Goal: Task Accomplishment & Management: Manage account settings

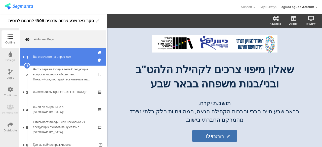
drag, startPoint x: 12, startPoint y: 74, endPoint x: 64, endPoint y: 51, distance: 57.5
click at [12, 74] on icon at bounding box center [10, 72] width 4 height 6
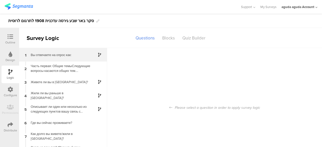
click at [43, 57] on div "Вы отвечаете на опрос как:" at bounding box center [59, 55] width 63 height 5
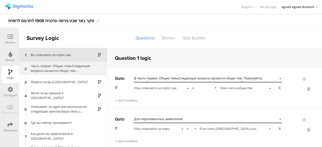
click at [46, 65] on div "Часть первая: Общие темыСледующие вопросы касаются общих тем. Пожалуйста, поста…" at bounding box center [59, 69] width 63 height 10
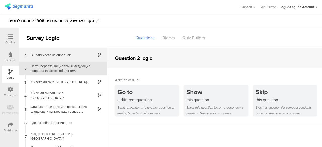
click at [62, 55] on div "Вы отвечаете на опрос как:" at bounding box center [59, 55] width 63 height 5
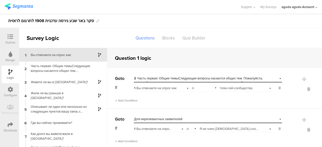
click at [16, 40] on div "Outline" at bounding box center [11, 39] width 18 height 18
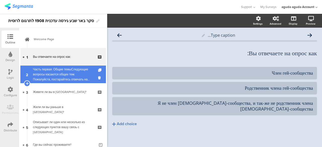
click at [50, 77] on div "Часть первая: Общие темыСледующие вопросы касаются общих тем. Пожалуйста, поста…" at bounding box center [63, 74] width 60 height 15
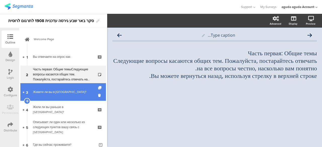
click at [51, 86] on link "3 Живете ли вы в Беэр-Шеве?" at bounding box center [63, 92] width 86 height 18
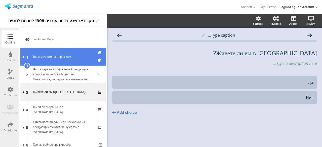
click at [57, 59] on div "Вы отвечаете на опрос как:" at bounding box center [63, 56] width 60 height 5
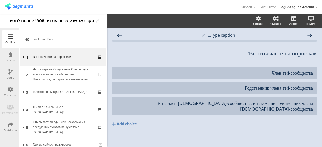
click at [13, 41] on div "Outline" at bounding box center [10, 42] width 10 height 5
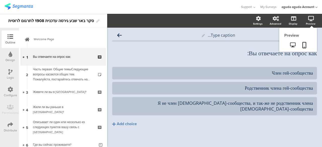
click at [313, 19] on icon at bounding box center [312, 18] width 6 height 5
click at [293, 46] on icon at bounding box center [292, 45] width 5 height 5
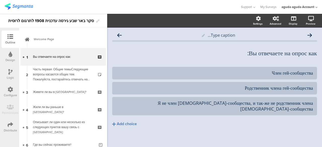
click at [15, 74] on div "Logic" at bounding box center [11, 75] width 18 height 18
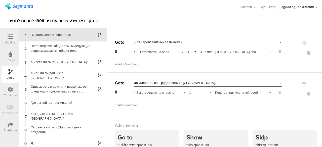
scroll to position [199, 0]
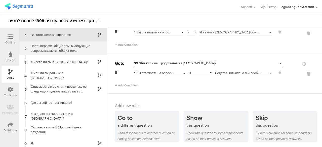
click at [70, 49] on div "Часть первая: Общие темыСледующие вопросы касаются общих тем. Пожалуйста, поста…" at bounding box center [59, 49] width 63 height 10
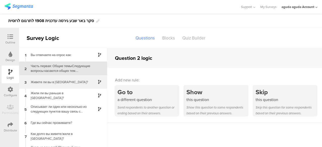
click at [60, 79] on div "3 Живете ли вы в Беэр-Шеве?" at bounding box center [63, 82] width 88 height 14
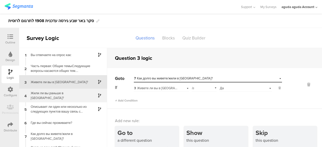
click at [78, 97] on div "Жили ли вы раньше в Беэр-Шеве?" at bounding box center [59, 96] width 63 height 10
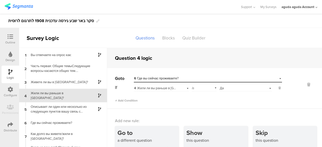
scroll to position [8, 0]
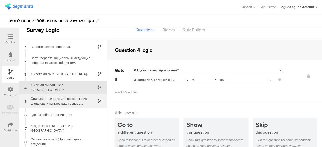
click at [56, 98] on div "Описывает ли один или несколько из следующих пунктов вашу связь с Беэр-Шевой:" at bounding box center [59, 101] width 63 height 10
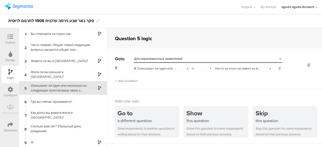
scroll to position [20, 0]
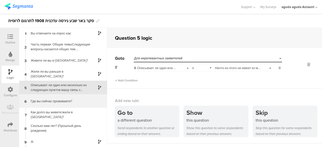
click at [72, 103] on div "Где вы сейчас проживаете?" at bounding box center [59, 101] width 63 height 5
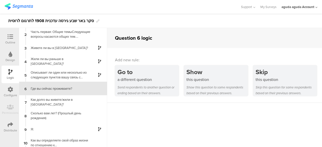
scroll to position [15, 0]
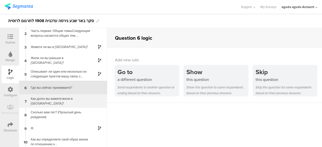
click at [70, 98] on div "Как долго вы живете/жили в Беэр-Шеве?" at bounding box center [59, 101] width 63 height 10
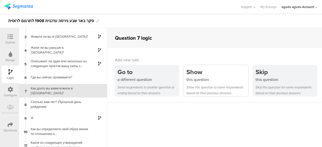
scroll to position [29, 0]
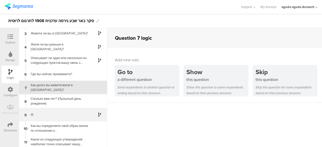
click at [83, 115] on div "Я:" at bounding box center [59, 115] width 63 height 5
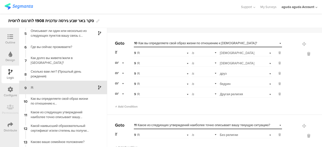
scroll to position [25, 0]
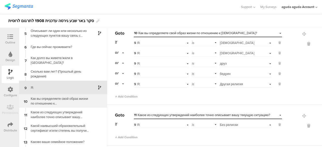
click at [48, 104] on div "Как вы определяете свой образ жизни по отношению к религии?" at bounding box center [59, 101] width 63 height 10
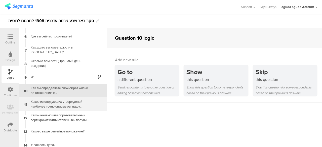
scroll to position [70, 0]
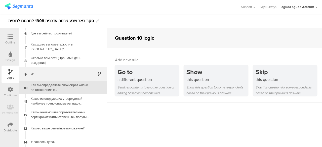
click at [66, 71] on div "9 Я:" at bounding box center [63, 74] width 88 height 14
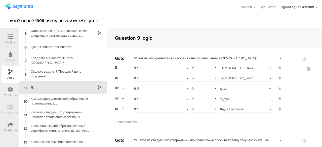
scroll to position [25, 0]
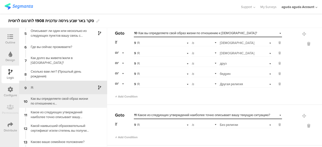
click at [43, 103] on div "Как вы определяете свой образ жизни по отношению к религии?" at bounding box center [59, 101] width 63 height 10
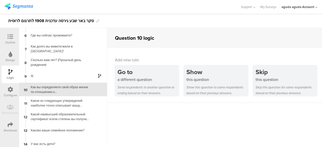
scroll to position [70, 0]
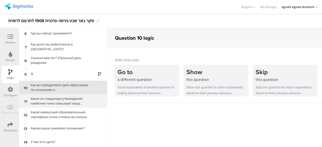
click at [49, 104] on div "Какое из следующих утверждений наиболее точно описывает вашу текущую ситуацию?" at bounding box center [59, 101] width 63 height 10
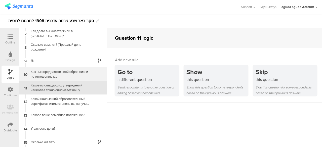
scroll to position [83, 0]
click at [57, 69] on div "Как вы определяете свой образ жизни по отношению к [DEMOGRAPHIC_DATA]?" at bounding box center [59, 74] width 63 height 10
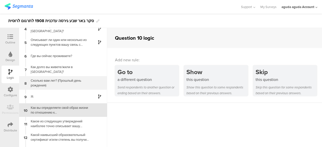
scroll to position [70, 0]
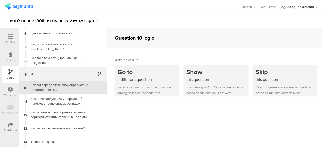
click at [56, 73] on div "Я:" at bounding box center [59, 74] width 63 height 5
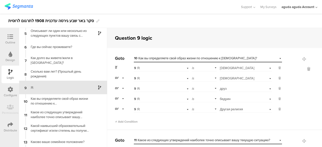
drag, startPoint x: 15, startPoint y: 36, endPoint x: 124, endPoint y: 12, distance: 112.3
click at [124, 12] on div "Support Help Center Live Chat My Surveys aguda aguda Account ACCOUNTS aguda agu…" at bounding box center [161, 7] width 313 height 14
drag, startPoint x: 17, startPoint y: 36, endPoint x: 138, endPoint y: 16, distance: 123.1
click at [141, 16] on div "סקר באר שבע גירסה עדכנית 1908 לתרגום לרוסית" at bounding box center [161, 21] width 322 height 14
drag, startPoint x: 11, startPoint y: 36, endPoint x: 129, endPoint y: 12, distance: 121.1
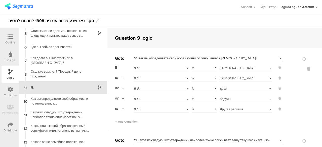
click at [129, 12] on div "Support Help Center Live Chat My Surveys aguda aguda Account ACCOUNTS aguda agu…" at bounding box center [161, 7] width 313 height 14
drag, startPoint x: 10, startPoint y: 34, endPoint x: 102, endPoint y: 7, distance: 95.9
click at [106, 6] on div at bounding box center [121, 7] width 232 height 8
click at [9, 37] on icon at bounding box center [11, 37] width 6 height 6
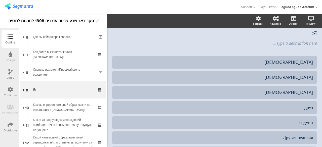
scroll to position [110, 0]
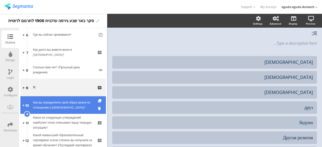
click at [57, 106] on div "Как вы определяете свой образ жизни по отношению к религии?" at bounding box center [63, 105] width 60 height 10
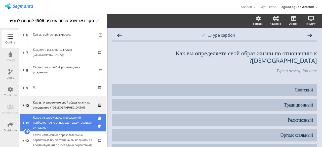
click at [37, 118] on div "Какое из следующих утверждений наиболее точно описывает вашу текущую ситуацию?" at bounding box center [63, 122] width 60 height 15
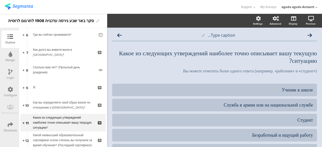
click at [10, 77] on div "Logic" at bounding box center [10, 78] width 7 height 5
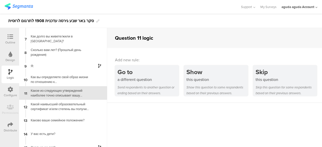
scroll to position [83, 0]
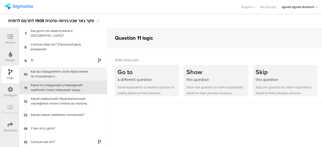
click at [55, 76] on div "Как вы определяете свой образ жизни по отношению к религии?" at bounding box center [59, 74] width 63 height 10
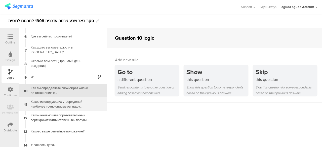
scroll to position [70, 0]
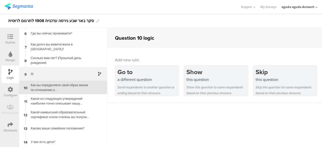
click at [71, 74] on div "Я:" at bounding box center [59, 74] width 63 height 5
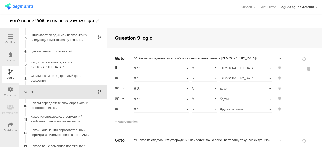
scroll to position [56, 0]
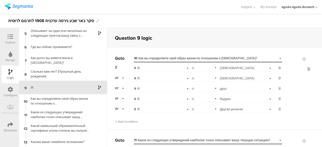
click at [13, 40] on div at bounding box center [10, 37] width 10 height 6
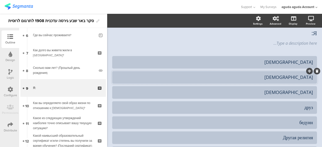
scroll to position [110, 0]
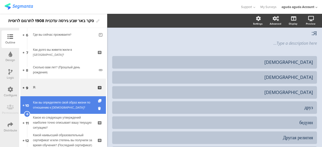
drag, startPoint x: 43, startPoint y: 107, endPoint x: 84, endPoint y: 98, distance: 42.4
click at [43, 107] on div "Как вы определяете свой образ жизни по отношению к религии?" at bounding box center [63, 105] width 60 height 10
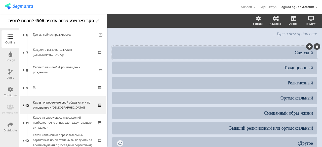
scroll to position [45, 0]
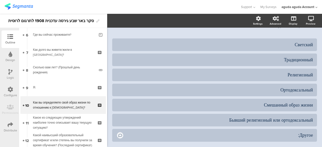
drag, startPoint x: 11, startPoint y: 71, endPoint x: 19, endPoint y: 71, distance: 7.6
click at [11, 71] on icon at bounding box center [10, 72] width 4 height 6
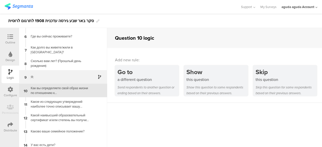
scroll to position [70, 0]
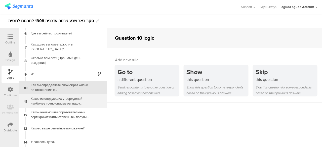
click at [46, 100] on div "Какое из следующих утверждений наиболее точно описывает вашу текущую ситуацию?" at bounding box center [59, 101] width 63 height 10
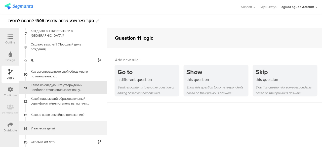
scroll to position [108, 0]
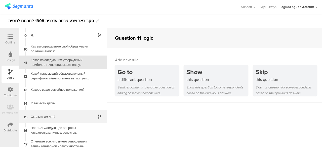
click at [53, 116] on div "Сколько им лет?" at bounding box center [59, 117] width 63 height 5
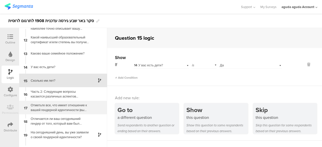
scroll to position [163, 0]
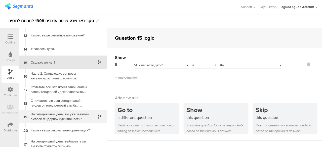
click at [59, 114] on div "На сегодняшний день, вы уже заявили о своей гендерной идентичности?" at bounding box center [59, 117] width 63 height 10
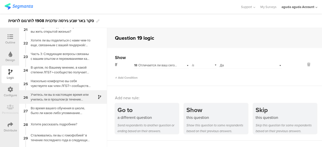
scroll to position [293, 0]
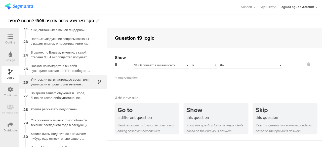
click at [64, 83] on div "Учитесь ли вы в настоящее время или учились ли в прошлом (в течение последних т…" at bounding box center [59, 82] width 63 height 10
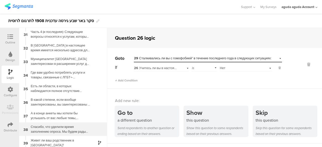
scroll to position [438, 0]
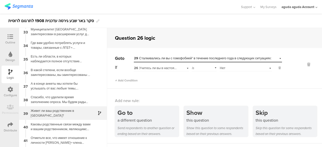
click at [62, 114] on div "Живет ли ваш родственник в Беэр-Шеве?" at bounding box center [59, 114] width 63 height 10
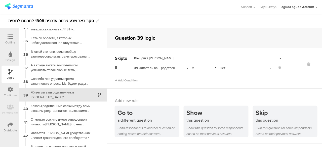
scroll to position [464, 0]
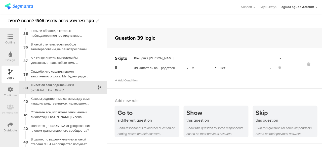
click at [10, 35] on icon at bounding box center [11, 37] width 6 height 6
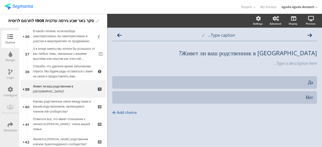
scroll to position [639, 0]
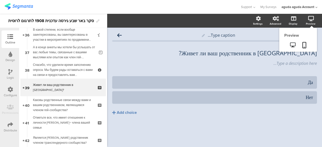
click at [309, 20] on icon at bounding box center [312, 18] width 6 height 5
click at [316, 21] on div "Preview" at bounding box center [314, 21] width 18 height 13
click at [312, 22] on div "Preview" at bounding box center [311, 24] width 10 height 4
click at [292, 42] on link at bounding box center [293, 45] width 12 height 8
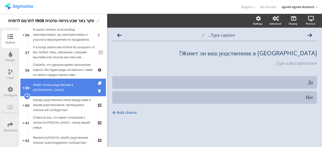
click at [55, 85] on div "Живет ли ваш родственник в Беэр-Шеве?" at bounding box center [63, 88] width 60 height 10
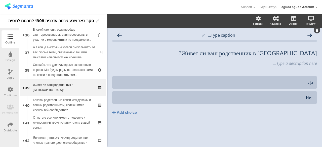
click at [117, 35] on div "Type caption..." at bounding box center [214, 35] width 205 height 10
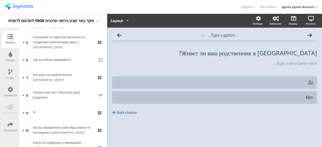
scroll to position [0, 0]
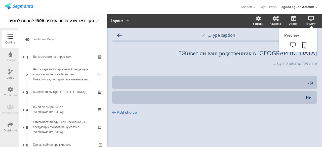
click at [313, 18] on icon at bounding box center [312, 18] width 6 height 5
click at [309, 20] on icon at bounding box center [312, 18] width 6 height 5
click at [310, 22] on div "Preview" at bounding box center [311, 24] width 10 height 4
click at [296, 46] on link at bounding box center [293, 45] width 12 height 8
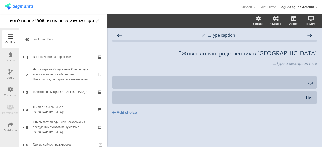
click at [10, 71] on icon at bounding box center [10, 72] width 4 height 6
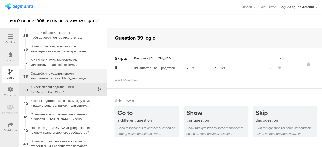
scroll to position [464, 0]
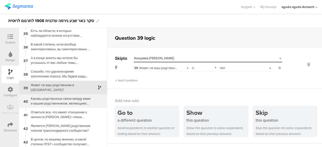
click at [66, 99] on div "Каковы родственные связи между вами и вашим родственником, являющимся членом ге…" at bounding box center [59, 101] width 63 height 10
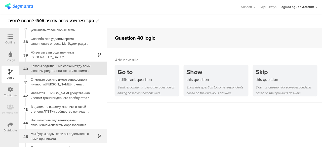
scroll to position [503, 0]
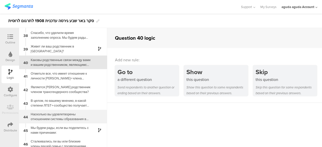
click at [52, 118] on div "Насколько вы удовлетворены отношением системы образования в Беэр-Шеве к гей-соо…" at bounding box center [59, 117] width 63 height 10
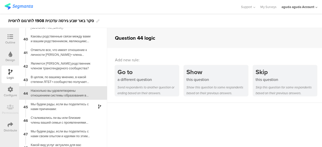
scroll to position [532, 0]
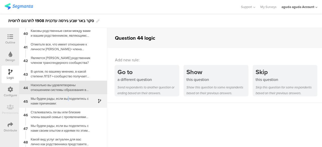
click at [68, 100] on div "Мы будем рады, если вы поделитесь с нами причинами:" at bounding box center [59, 101] width 63 height 10
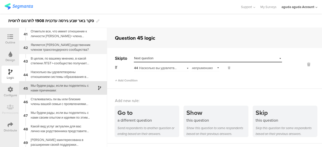
scroll to position [546, 0]
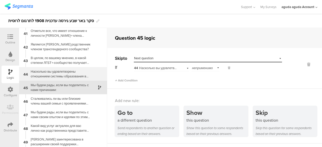
click at [75, 72] on div "Насколько вы удовлетворены отношением системы образования в Беэр-Шеве к гей-соо…" at bounding box center [59, 74] width 63 height 10
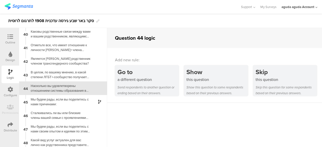
scroll to position [532, 0]
click at [9, 33] on div "Outline" at bounding box center [11, 39] width 18 height 18
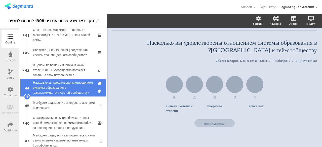
scroll to position [728, 0]
click at [65, 91] on div "Насколько вы удовлетворены отношением системы образования в Беэр-Шеве к гей-соо…" at bounding box center [63, 87] width 60 height 15
click at [71, 92] on div "Насколько вы удовлетворены отношением системы образования в Беэр-Шеве к гей-соо…" at bounding box center [63, 87] width 60 height 15
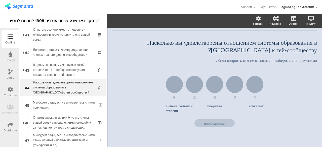
click at [3, 72] on div "Logic" at bounding box center [11, 75] width 18 height 18
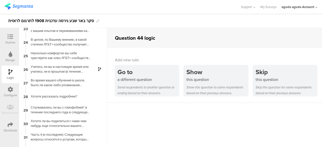
scroll to position [226, 0]
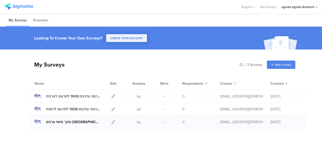
click at [72, 122] on div "סקר מיפוי צרכים באר שבע" at bounding box center [73, 122] width 54 height 5
click at [112, 109] on icon at bounding box center [114, 110] width 4 height 4
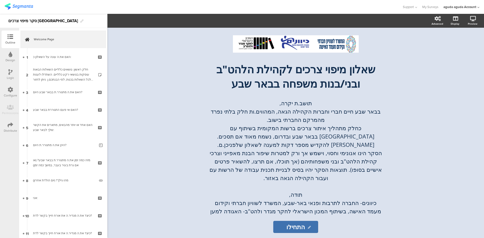
click at [11, 71] on icon at bounding box center [10, 72] width 4 height 6
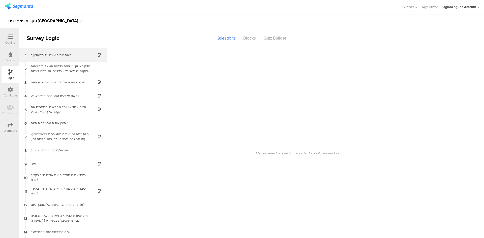
click at [62, 55] on div "האם את.ה עונה על השאלון כ:" at bounding box center [59, 55] width 63 height 5
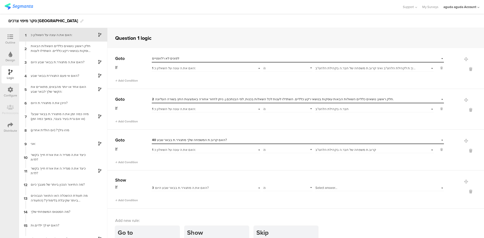
click at [8, 39] on icon at bounding box center [11, 37] width 6 height 6
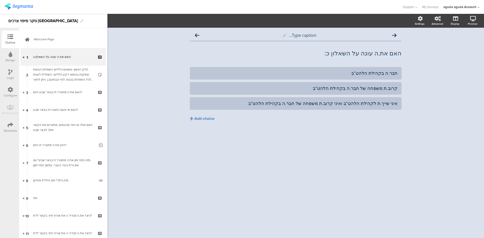
click at [9, 75] on div at bounding box center [10, 72] width 4 height 6
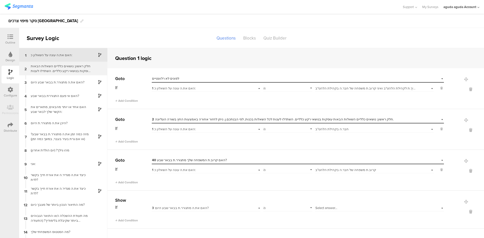
click at [61, 72] on div "חלק ראשון: נושאים כלליים השאלות הבאות עוסקות בנושאי רקע כלליים. השתדלו לענות לכ…" at bounding box center [59, 69] width 63 height 10
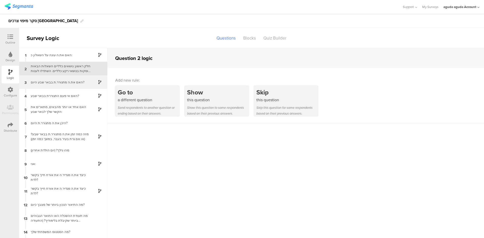
click at [52, 83] on div "האם את.ה מתגורר.ת בבאר שבע היום?" at bounding box center [59, 82] width 63 height 5
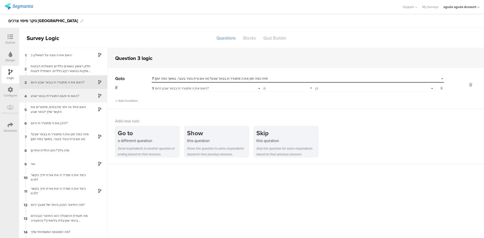
click at [56, 90] on div "4 האם אי פעם התגוררת בבאר שבע?" at bounding box center [63, 96] width 88 height 14
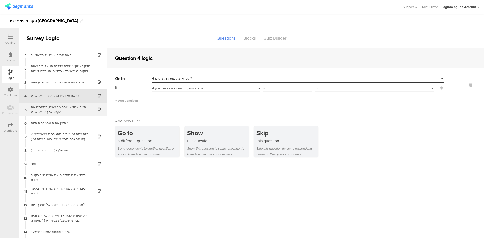
click at [48, 110] on div "האם אחד או יותר מהבאים, מתארים את הקשר שלך לבאר שבע:" at bounding box center [59, 110] width 63 height 10
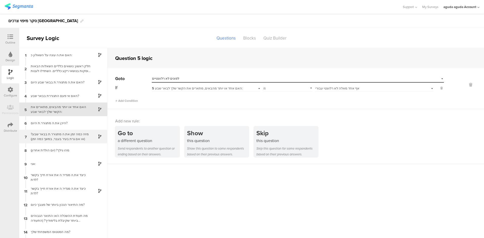
click at [44, 134] on div "מזה כמה זמן את.ה מתגורר.ת בבאר שבע? (או אם גרת בעיר בעבר, במשך כמה זמן)" at bounding box center [59, 137] width 63 height 10
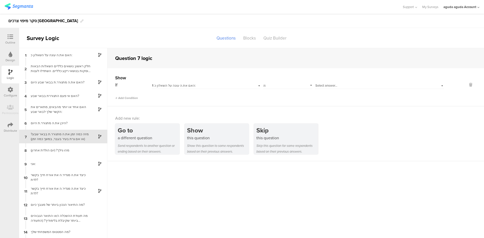
scroll to position [4, 0]
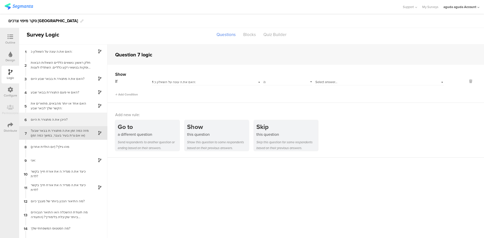
click at [68, 120] on div "היכן את.ה מתגורר.ת היום?" at bounding box center [59, 119] width 63 height 5
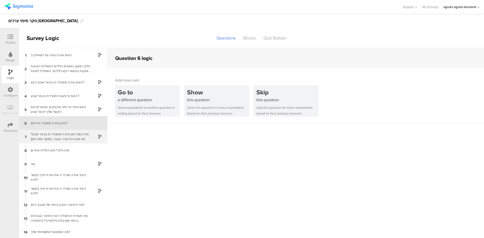
click at [67, 132] on div "מזה כמה זמן את.ה מתגורר.ת בבאר שבע? (או אם גרת בעיר בעבר, במשך כמה זמן)" at bounding box center [59, 137] width 63 height 10
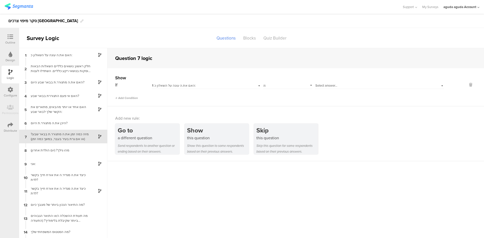
scroll to position [4, 0]
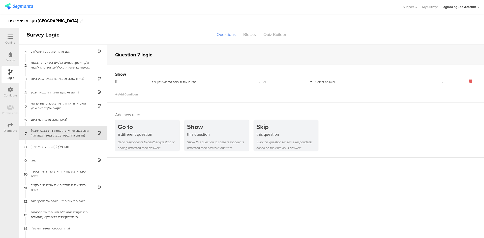
click at [322, 80] on icon at bounding box center [470, 81] width 12 height 6
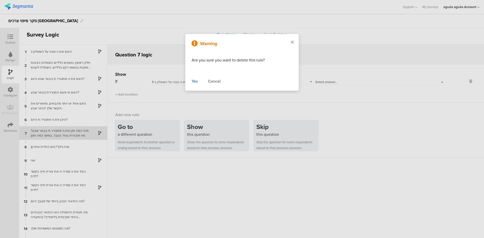
click at [292, 42] on icon at bounding box center [292, 42] width 3 height 5
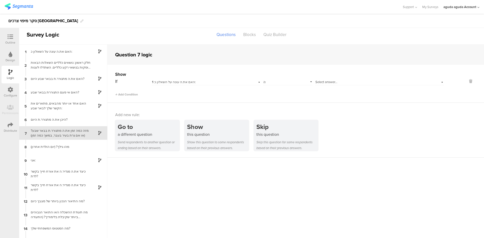
click at [318, 79] on div "Select answer..." at bounding box center [379, 82] width 129 height 8
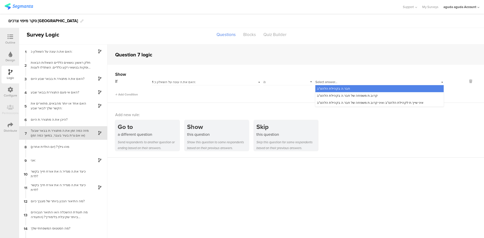
click at [318, 79] on div "Select answer..." at bounding box center [379, 82] width 129 height 8
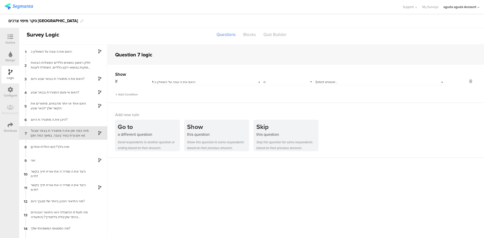
click at [319, 81] on span "Select answer..." at bounding box center [326, 82] width 22 height 5
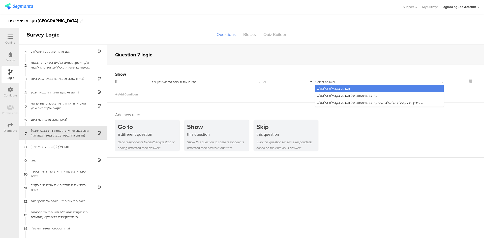
click at [322, 91] on div "חבר.ה בקהילת הלהט"ב" at bounding box center [379, 88] width 128 height 7
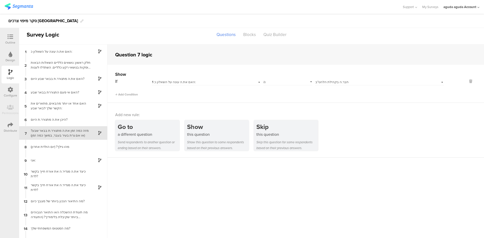
click at [322, 81] on span "חבר.ה בקהילת הלהט"ב" at bounding box center [331, 82] width 33 height 5
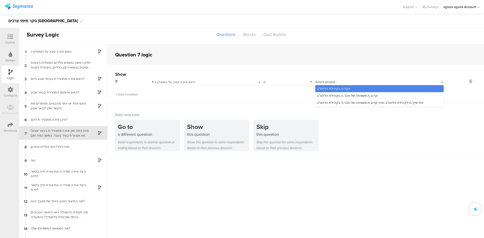
click at [322, 87] on span "חבר.ה בקהילת הלהט"ב" at bounding box center [333, 88] width 33 height 5
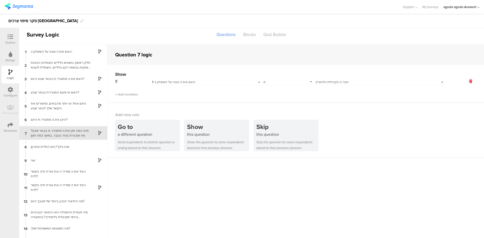
click at [322, 82] on icon at bounding box center [470, 81] width 12 height 6
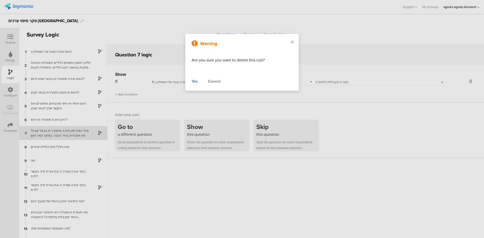
click at [197, 79] on div "Yes" at bounding box center [194, 81] width 6 height 6
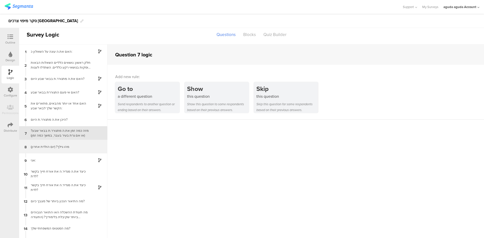
click at [60, 141] on div "8 מהו גילך? (יום הולדת אחרון)" at bounding box center [63, 147] width 88 height 14
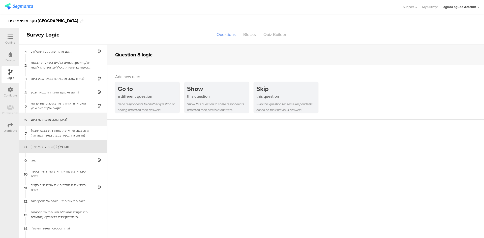
scroll to position [17, 0]
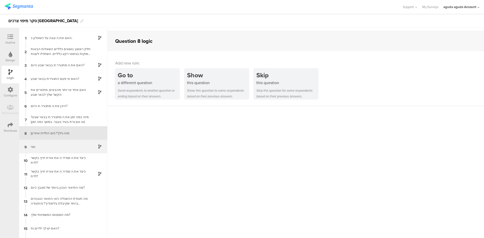
click at [61, 146] on div "אני:" at bounding box center [59, 146] width 63 height 5
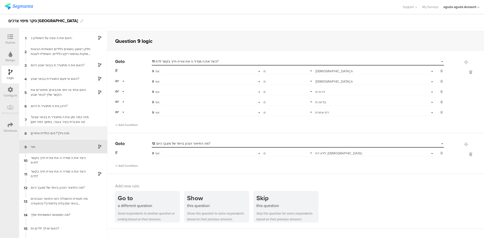
scroll to position [11, 0]
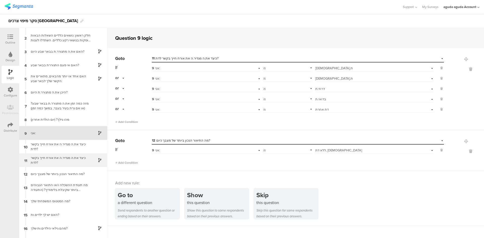
click at [66, 147] on div "כיצד את.ה מגדיר.ה את אורח חייך בקשר לדת?" at bounding box center [59, 160] width 63 height 10
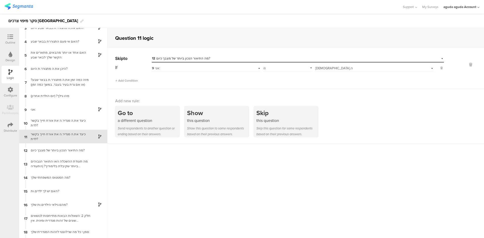
scroll to position [38, 0]
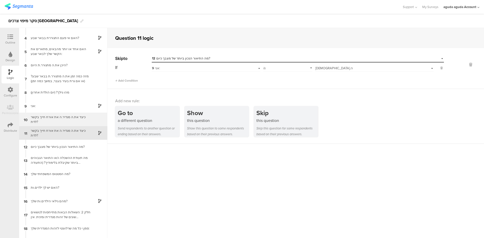
click at [63, 116] on div "כיצד את.ה מגדיר.ה את אורח חייך בקשר לדת?" at bounding box center [59, 120] width 63 height 10
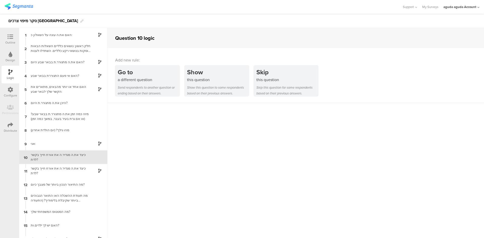
scroll to position [24, 0]
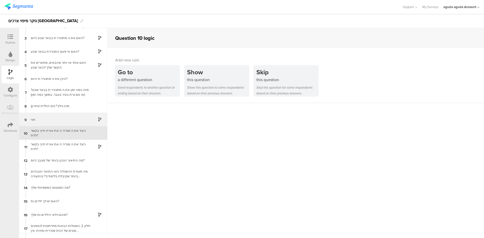
click at [62, 118] on div "אני:" at bounding box center [59, 119] width 63 height 5
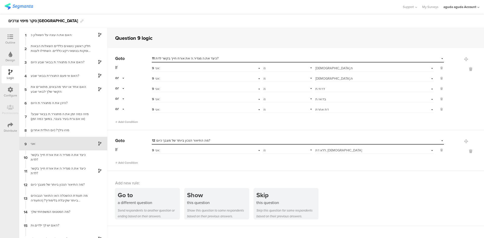
scroll to position [11, 0]
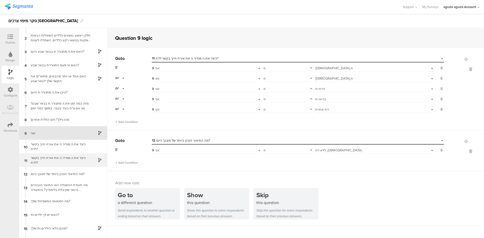
click at [73, 147] on div "כיצד את.ה מגדיר.ה את אורח חייך בקשר לדת?" at bounding box center [59, 160] width 63 height 10
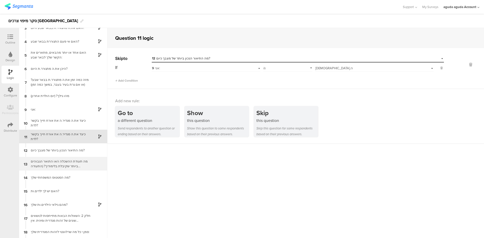
scroll to position [38, 0]
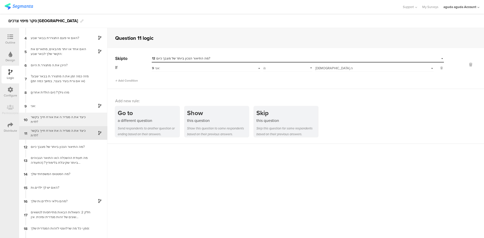
click at [55, 120] on div "כיצד את.ה מגדיר.ה את אורח חייך בקשר לדת?" at bounding box center [59, 120] width 63 height 10
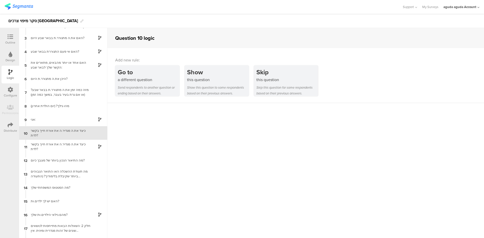
scroll to position [24, 0]
click at [56, 121] on div "אני:" at bounding box center [59, 119] width 63 height 5
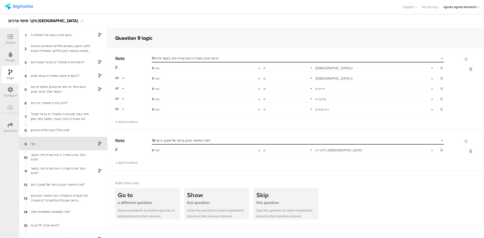
scroll to position [11, 0]
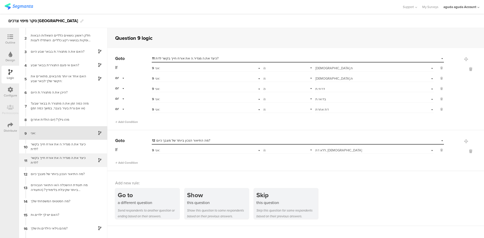
click at [75, 147] on div "כיצד את.ה מגדיר.ה את אורח חייך בקשר לדת?" at bounding box center [59, 160] width 63 height 10
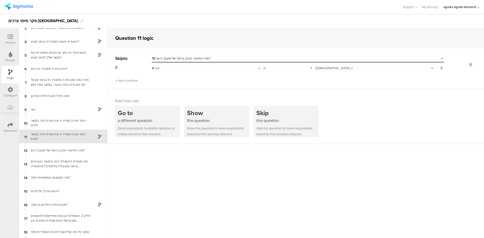
scroll to position [38, 0]
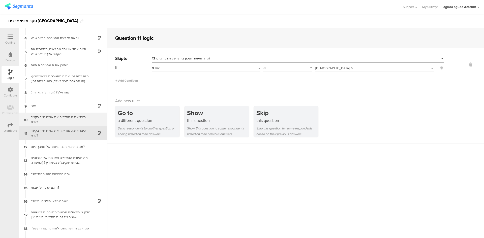
click at [59, 118] on div "כיצד את.ה מגדיר.ה את אורח חייך בקשר לדת?" at bounding box center [59, 120] width 63 height 10
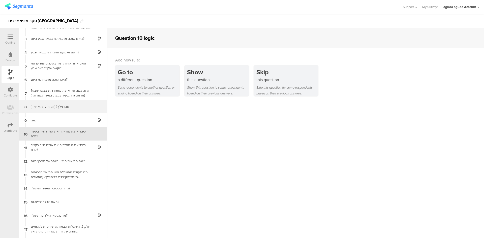
scroll to position [24, 0]
click at [68, 123] on div "9 אני:" at bounding box center [63, 120] width 88 height 14
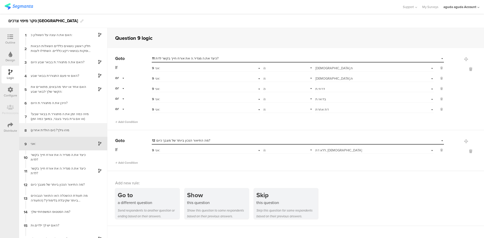
scroll to position [11, 0]
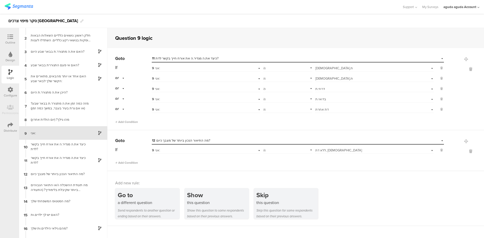
click at [156, 57] on span "11 כיצד את.ה מגדיר.ה את אורח חייך בקשר לדת?" at bounding box center [185, 58] width 67 height 5
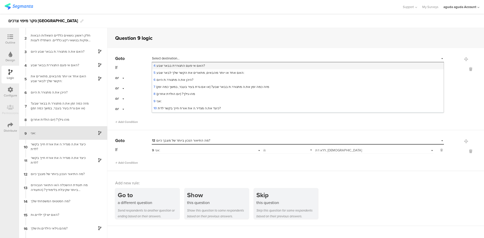
scroll to position [50, 0]
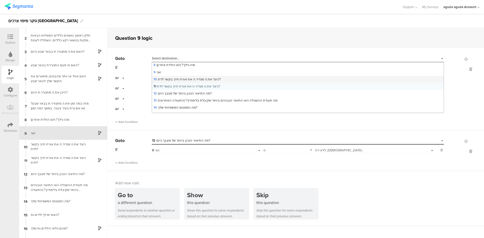
click at [181, 80] on span "10 כיצד את.ה מגדיר.ה את אורח חייך בקשר לדת?" at bounding box center [186, 79] width 67 height 5
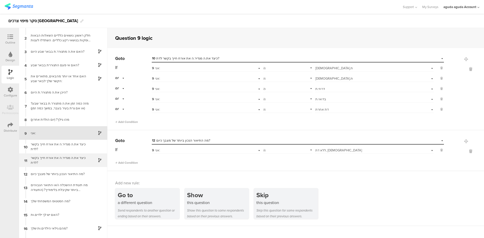
click at [84, 147] on div "כיצד את.ה מגדיר.ה את אורח חייך בקשר לדת?" at bounding box center [59, 160] width 63 height 10
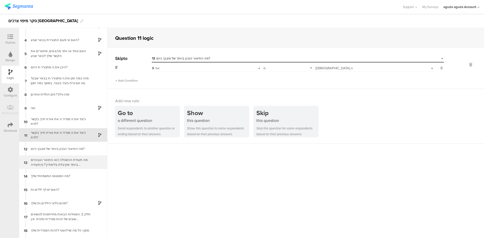
scroll to position [38, 0]
drag, startPoint x: 70, startPoint y: 133, endPoint x: 65, endPoint y: 133, distance: 5.3
click at [65, 133] on div "כיצד את.ה מגדיר.ה את אורח חייך בקשר לדת?" at bounding box center [59, 133] width 63 height 10
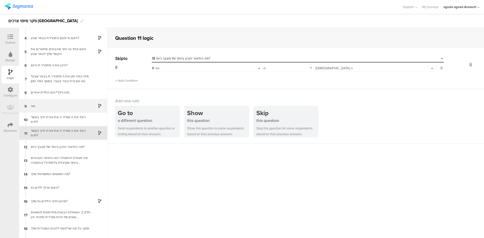
click at [73, 110] on div "9 אני:" at bounding box center [63, 106] width 88 height 14
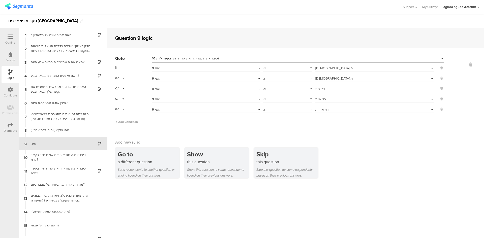
scroll to position [11, 0]
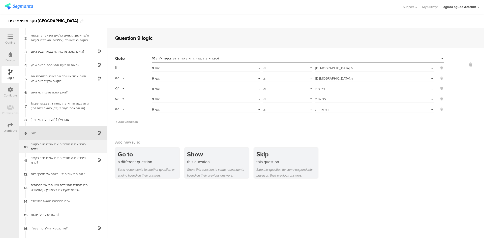
click at [74, 146] on div "כיצד את.ה מגדיר.ה את אורח חייך בקשר לדת?" at bounding box center [59, 147] width 63 height 10
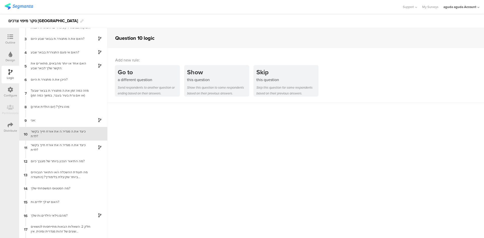
scroll to position [24, 0]
click at [68, 147] on div "כיצד את.ה מגדיר.ה את אורח חייך בקשר לדת?" at bounding box center [59, 147] width 63 height 10
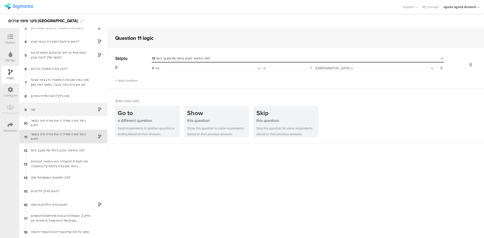
scroll to position [38, 0]
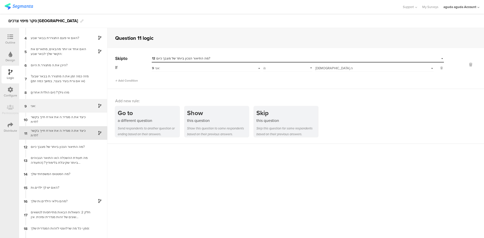
click at [71, 107] on div "אני:" at bounding box center [59, 106] width 63 height 5
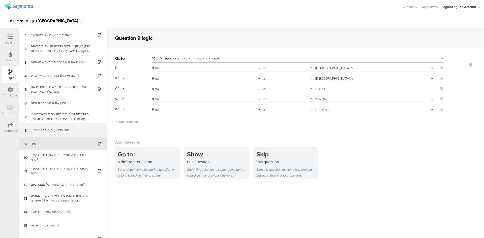
scroll to position [11, 0]
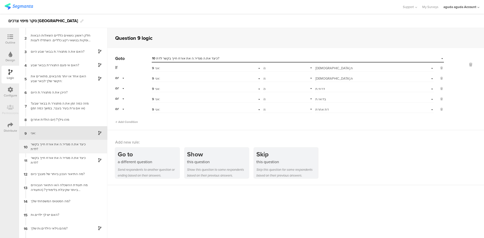
click at [64, 147] on div "כיצד את.ה מגדיר.ה את אורח חייך בקשר לדת?" at bounding box center [59, 147] width 63 height 10
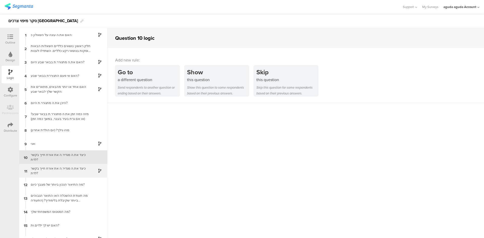
scroll to position [24, 0]
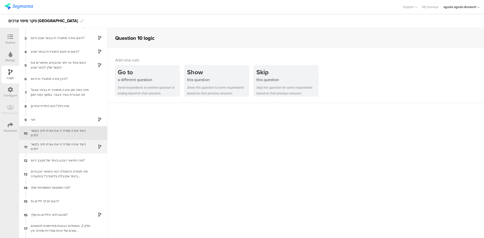
click at [65, 147] on div "כיצד את.ה מגדיר.ה את אורח חייך בקשר לדת?" at bounding box center [59, 147] width 63 height 10
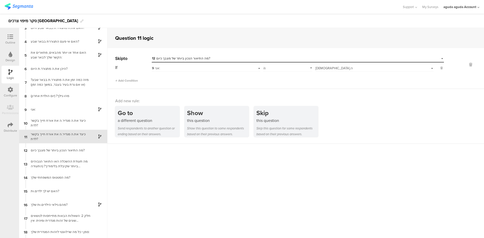
scroll to position [38, 0]
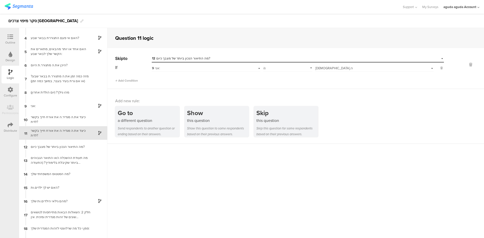
drag, startPoint x: 56, startPoint y: 130, endPoint x: 42, endPoint y: 131, distance: 14.6
click at [42, 131] on div "כיצד את.ה מגדיר.ה את אורח חייך בקשר לדת?" at bounding box center [59, 133] width 63 height 10
click at [26, 135] on span "11" at bounding box center [25, 133] width 3 height 6
drag, startPoint x: 26, startPoint y: 135, endPoint x: 32, endPoint y: 135, distance: 6.6
click at [32, 135] on div "11 כיצד את.ה מגדיר.ה את אורח חייך בקשר לדת?" at bounding box center [63, 133] width 88 height 14
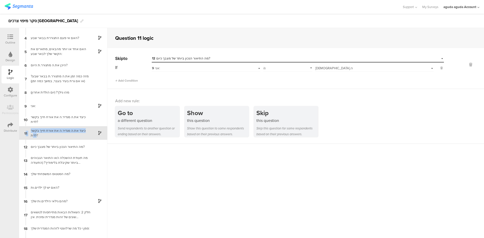
click at [34, 131] on div "כיצד את.ה מגדיר.ה את אורח חייך בקשר לדת?" at bounding box center [59, 133] width 63 height 10
click at [14, 42] on div "Outline" at bounding box center [10, 42] width 10 height 5
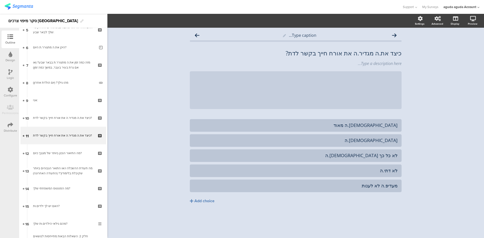
scroll to position [100, 0]
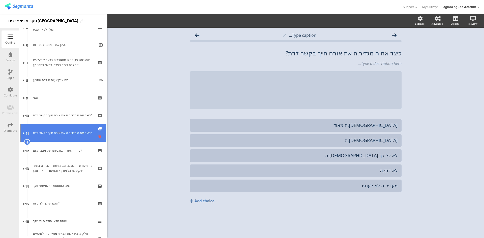
click at [98, 136] on icon at bounding box center [100, 136] width 4 height 5
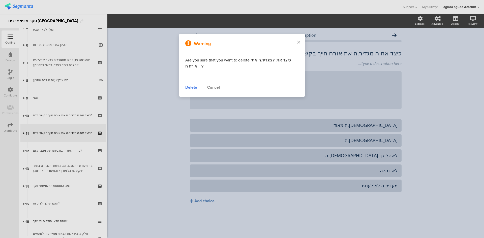
click at [195, 87] on div "Delete" at bounding box center [191, 87] width 12 height 6
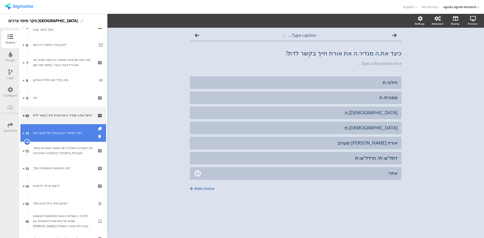
click at [62, 134] on div "מה התיאור הנכון ביותר של מצבך כיום?" at bounding box center [63, 133] width 60 height 5
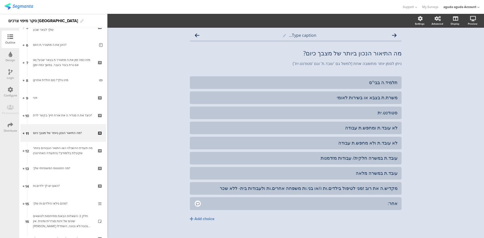
click at [10, 72] on icon at bounding box center [10, 72] width 4 height 6
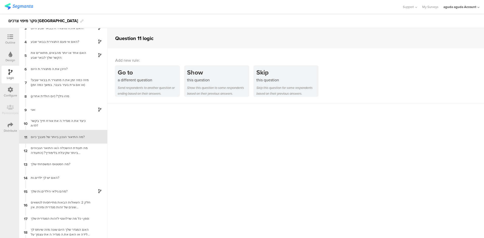
scroll to position [38, 0]
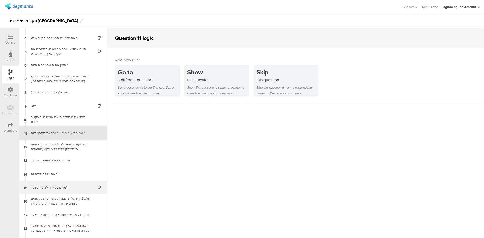
click at [55, 147] on div "15 מהם גילאי הילדים.ות שלך?" at bounding box center [63, 188] width 88 height 14
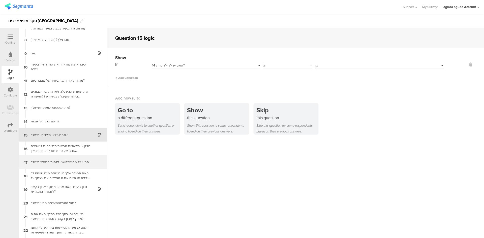
scroll to position [92, 0]
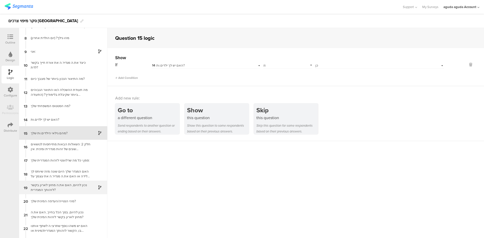
click at [52, 147] on div "19 נכון להיום, האם את.ה מחוץ לארון בקשר לזהותך המגדרית?" at bounding box center [63, 188] width 88 height 14
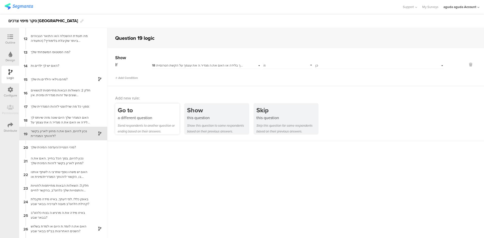
scroll to position [147, 0]
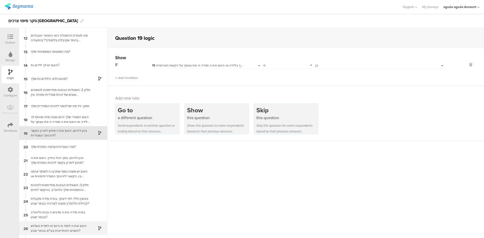
click at [59, 147] on div "האם את.ה לומד.ת היום או למדת בשלוש השנים האחרונות בבי"ס בבאר שבע?" at bounding box center [59, 228] width 63 height 10
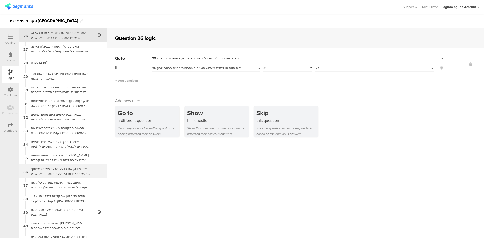
scroll to position [368, 0]
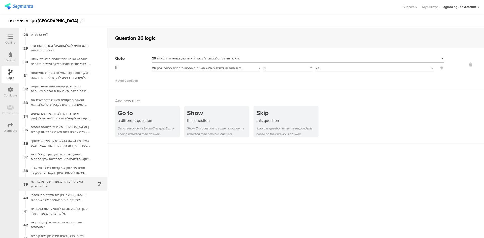
click at [73, 147] on div "האם קרוב.ת המשפחה שלך מתגורר.ת בבאר שבע?" at bounding box center [59, 184] width 63 height 10
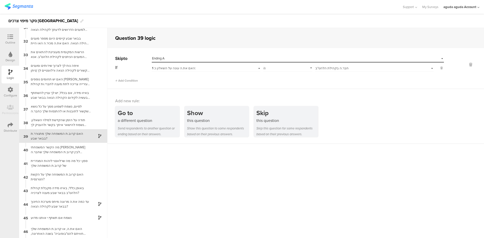
scroll to position [419, 0]
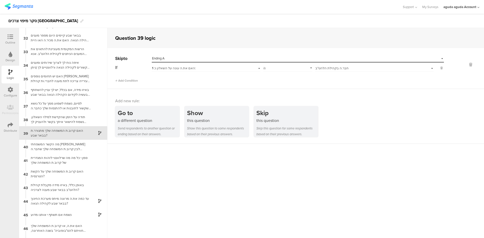
click at [177, 69] on span "1 האם את.ה עונה על השאלון כ:" at bounding box center [174, 68] width 44 height 5
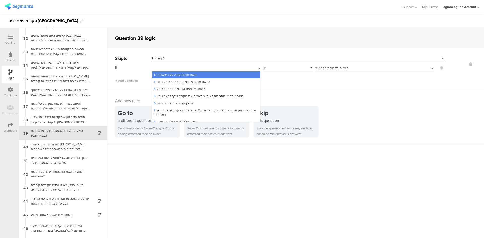
click at [177, 69] on div "1 האם את.ה עונה על השאלון כ:" at bounding box center [206, 68] width 108 height 8
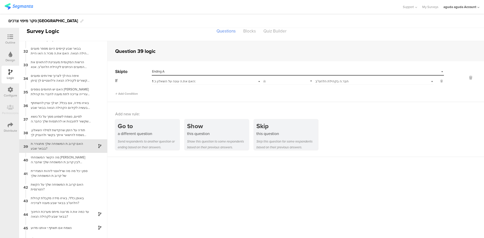
scroll to position [0, 0]
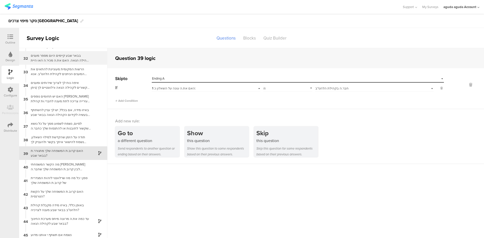
drag, startPoint x: 14, startPoint y: 38, endPoint x: 220, endPoint y: 51, distance: 206.0
click at [14, 38] on div at bounding box center [10, 37] width 10 height 6
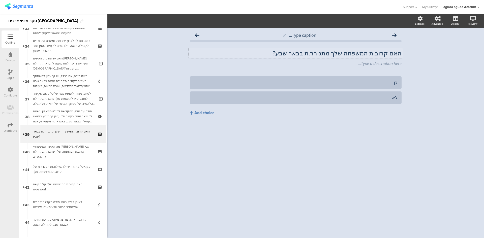
scroll to position [594, 0]
click at [322, 18] on icon at bounding box center [473, 18] width 6 height 5
click at [322, 22] on div "Preview" at bounding box center [475, 21] width 18 height 13
click at [322, 23] on div "Preview" at bounding box center [473, 24] width 10 height 4
click at [322, 46] on link at bounding box center [454, 45] width 12 height 8
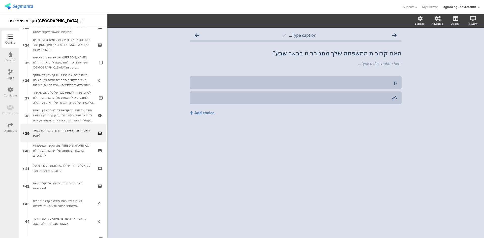
click at [12, 76] on div "Logic" at bounding box center [10, 78] width 7 height 5
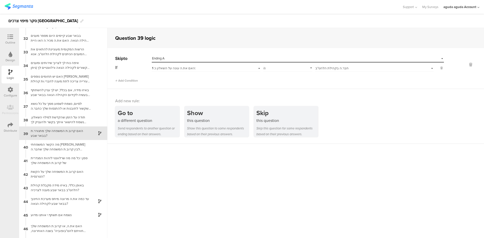
scroll to position [419, 0]
click at [10, 38] on icon at bounding box center [11, 37] width 6 height 6
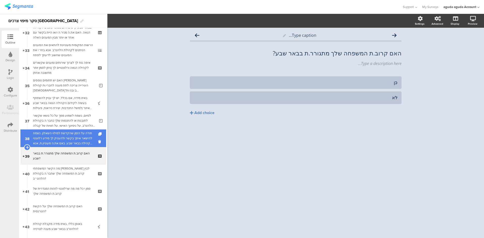
scroll to position [594, 0]
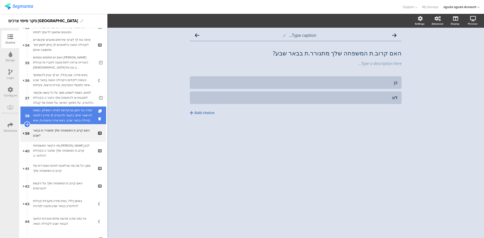
click at [58, 113] on div "תודה על הזמן שהקדשת למילוי השאלון. נשמח להישאר איתך בקשר ולהעניק לך מידע רלוונט…" at bounding box center [63, 115] width 60 height 15
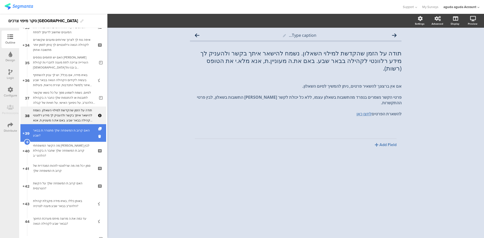
click at [54, 132] on div "האם קרוב.ת המשפחה שלך מתגורר.ת בבאר שבע?" at bounding box center [63, 133] width 60 height 10
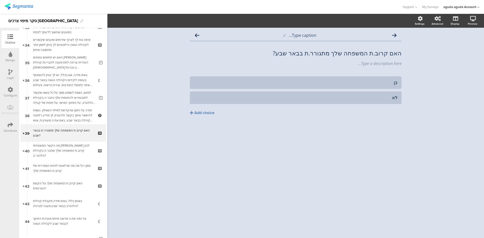
click at [14, 74] on div "Logic" at bounding box center [11, 75] width 18 height 18
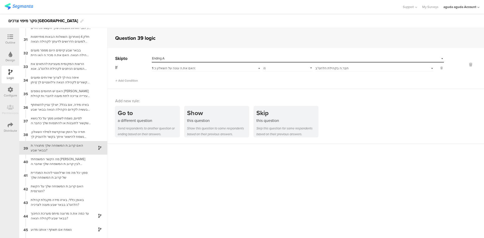
scroll to position [419, 0]
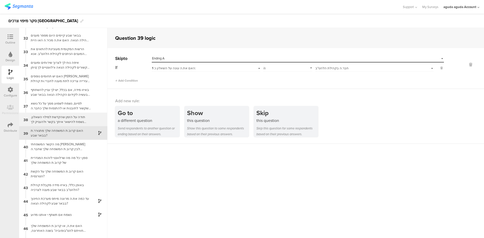
click at [57, 118] on div "תודה על הזמן שהקדשת למילוי השאלון. נשמח להישאר איתך בקשר ולהעניק לך מידע רלוונט…" at bounding box center [59, 120] width 63 height 10
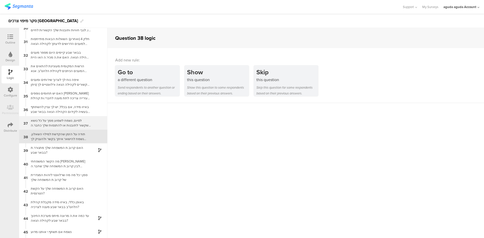
scroll to position [405, 0]
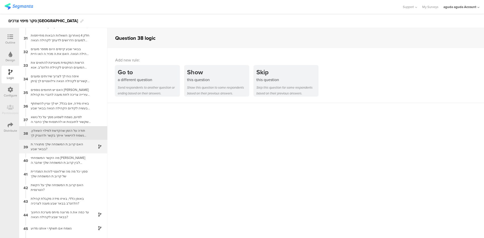
click at [74, 143] on div "האם קרוב.ת המשפחה שלך מתגורר.ת בבאר שבע?" at bounding box center [59, 147] width 63 height 10
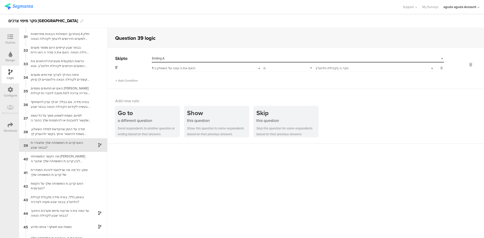
scroll to position [419, 0]
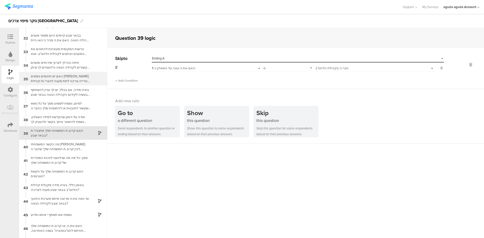
click at [71, 82] on div "האם יש תחומים נוספים [PERSON_NAME] העירייה צריכה לתת מענה לחברי.ות קהילת [DEMOG…" at bounding box center [59, 79] width 63 height 10
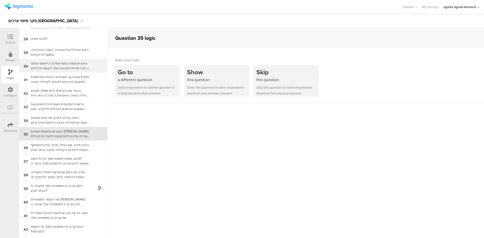
scroll to position [364, 0]
click at [8, 38] on icon at bounding box center [11, 37] width 6 height 6
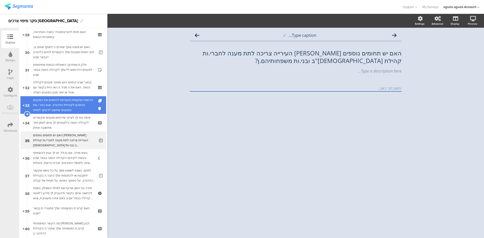
scroll to position [524, 0]
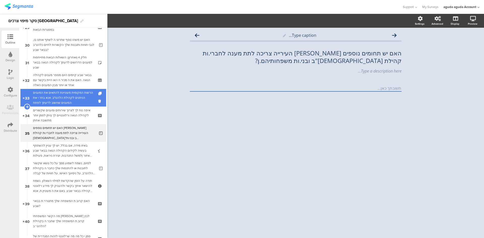
click at [60, 100] on div "הרשות המקומית מעוניינת להתאים את המענים הניתנים לקהילת הלהט"ב. אנא בחר.י את המע…" at bounding box center [63, 97] width 60 height 15
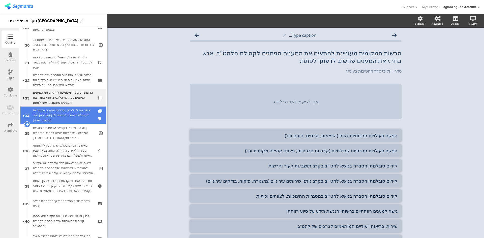
click at [60, 113] on div "איפה נוח לך לצרוך שירותים ומענים שקשורים לקהילה הגאה ורלוונטיים לך (ניתן לסמן י…" at bounding box center [63, 115] width 60 height 15
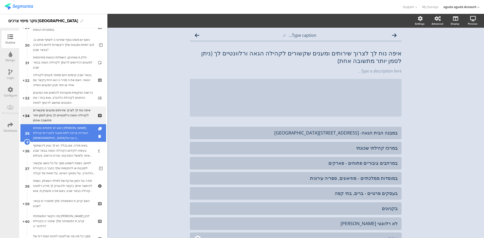
click at [56, 129] on div "האם יש תחומים נוספים [PERSON_NAME] העירייה צריכה לתת מענה לחברי.ות קהילת [DEMOG…" at bounding box center [64, 132] width 62 height 15
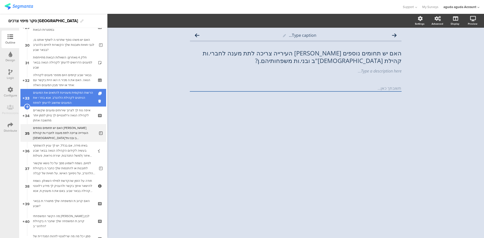
click at [62, 100] on div "הרשות המקומית מעוניינת להתאים את המענים הניתנים לקהילת הלהט"ב. אנא בחר.י את המע…" at bounding box center [63, 97] width 60 height 15
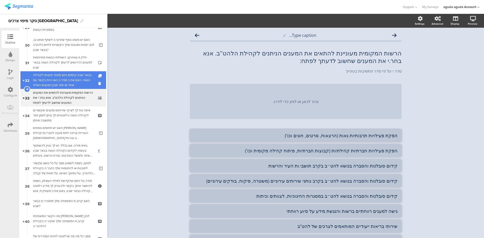
click at [64, 79] on div "בבאר שבע קיימים היום מספר מענים לקהילה הגאה. האם את.ה מכיר.ה ו/או היית בקשר עם …" at bounding box center [63, 80] width 60 height 15
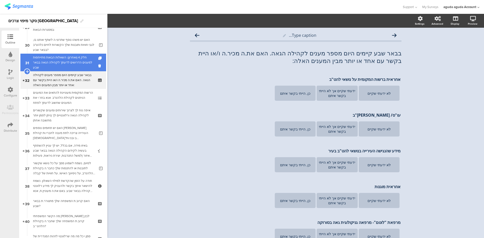
click at [67, 65] on div "חלק 4 (ואחרון): השאלות הבאות מתייחסות למענים הדרושים לדעתך לקהילה הגאה בבאר שבע" at bounding box center [63, 62] width 60 height 15
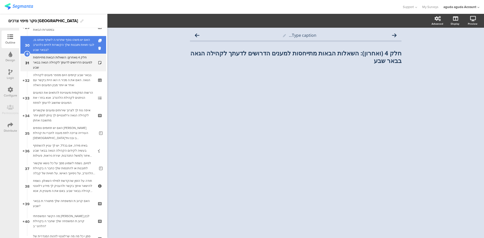
click at [69, 46] on div "האם יש משהו נוסף שתרצי.ה לשתף אותנו בו, לגבי חוויות ותובנות שלך הקשורות לחיים כ…" at bounding box center [64, 44] width 62 height 15
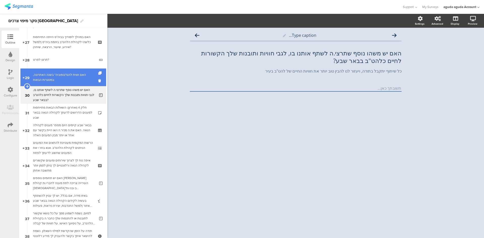
scroll to position [473, 0]
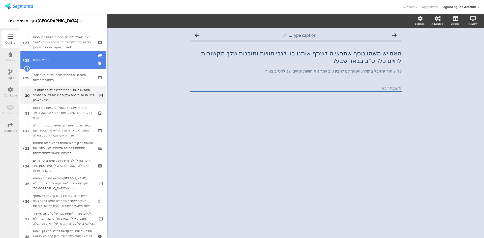
click at [63, 58] on div "תרצו לפרט?" at bounding box center [64, 59] width 62 height 5
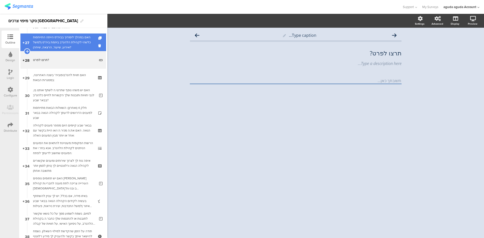
click at [59, 44] on div "האם במהלך לימודיך בביה"ס הייתה התייחסות כלשהי לקהילת הלהט"ב ביוזמת ביה"ס (למשל …" at bounding box center [63, 42] width 60 height 15
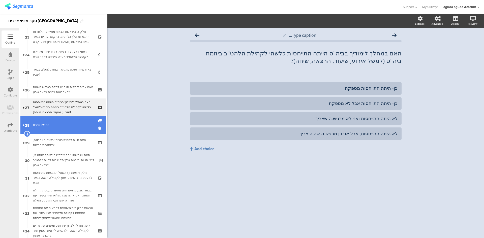
scroll to position [398, 0]
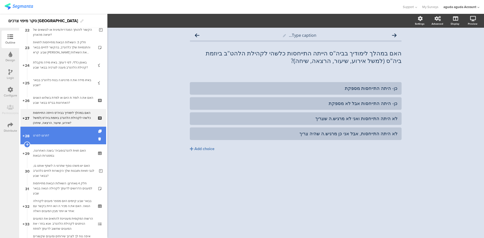
click at [56, 61] on div "באופן כללי, לפי דעתך, באיזו מידה מקבלת קהילת הלהט"ב מענה לצרכיה בבאר שבע?" at bounding box center [63, 65] width 60 height 10
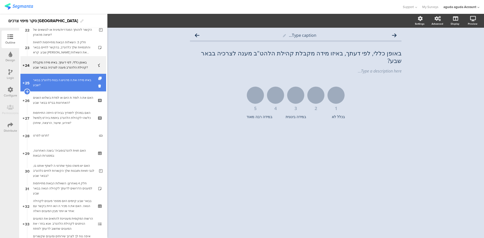
click at [52, 83] on div "באיזו מידה את.ה מרגיש.ה בנוח כלהט"ב בבאר שבע?" at bounding box center [63, 83] width 60 height 10
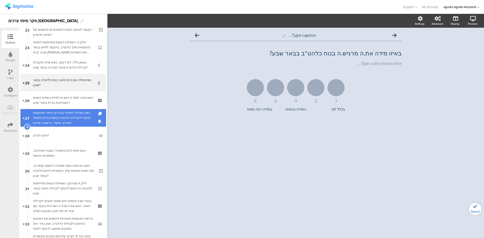
click at [51, 114] on div "האם במהלך לימודיך בביה"ס הייתה התייחסות כלשהי לקהילת הלהט"ב ביוזמת ביה"ס (למשל …" at bounding box center [63, 117] width 60 height 15
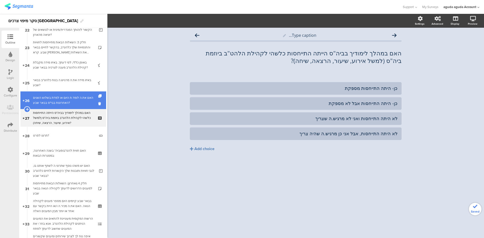
click at [60, 100] on div "האם את.ה לומד.ת היום או למדת בשלוש השנים האחרונות בבי"ס בבאר שבע?" at bounding box center [63, 100] width 60 height 10
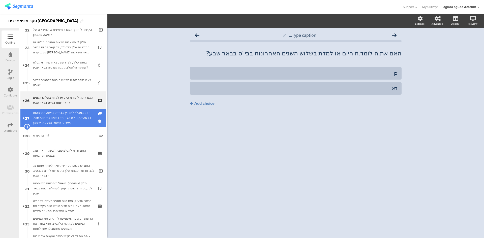
click at [55, 122] on div "האם במהלך לימודיך בביה"ס הייתה התייחסות כלשהי לקהילת הלהט"ב ביוזמת ביה"ס (למשל …" at bounding box center [63, 117] width 60 height 15
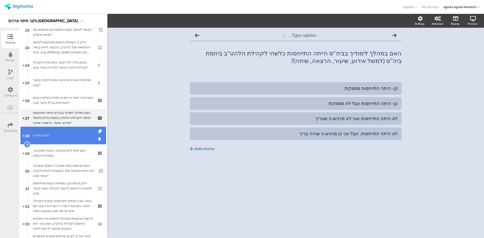
click at [50, 135] on div "תרצו לפרט?" at bounding box center [64, 135] width 62 height 5
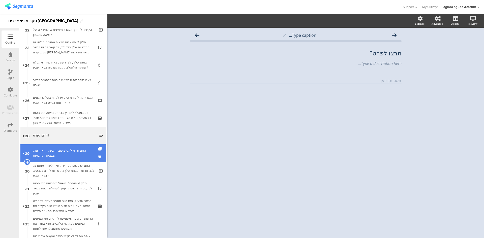
click at [47, 146] on link "29 האם חווית להט"בופוביה* בשנה האחרונה, במסגרות הבאות:" at bounding box center [63, 153] width 86 height 18
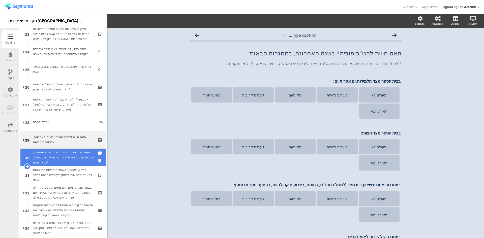
scroll to position [423, 0]
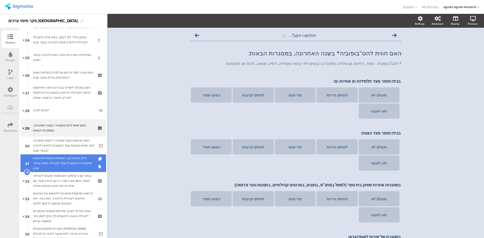
click at [64, 147] on div "חלק 4 (ואחרון): השאלות הבאות מתייחסות למענים הדרושים לדעתך לקהילה הגאה בבאר שבע" at bounding box center [63, 163] width 60 height 15
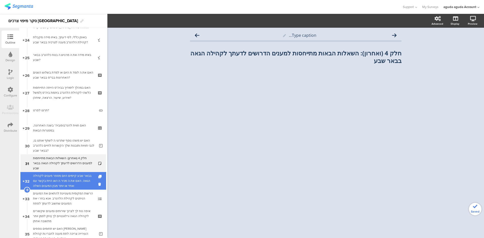
click at [59, 147] on div "בבאר שבע קיימים היום מספר מענים לקהילה הגאה. האם את.ה מכיר.ה ו/או היית בקשר עם …" at bounding box center [63, 180] width 60 height 15
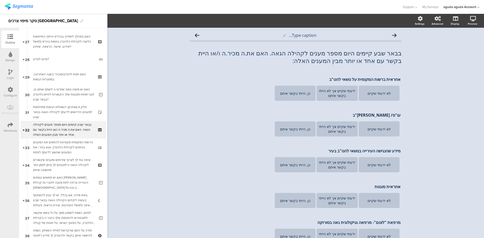
scroll to position [498, 0]
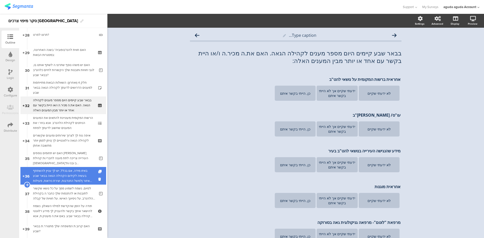
drag, startPoint x: 46, startPoint y: 175, endPoint x: 19, endPoint y: 178, distance: 26.9
click at [49, 147] on div "באיזו מידה, אם בכלל, יש לך עניין להשתתף בעשיה לקידום הקהילה הגאה בבאר שבע והאיז…" at bounding box center [63, 175] width 60 height 15
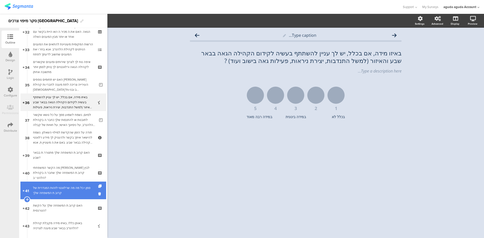
scroll to position [599, 0]
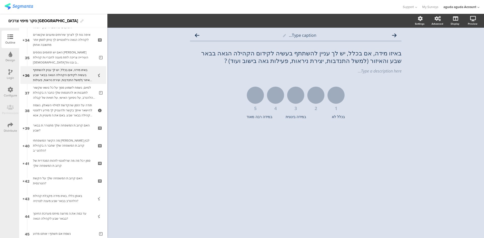
click at [7, 75] on div "Logic" at bounding box center [11, 75] width 18 height 18
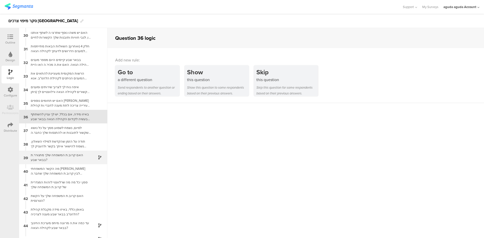
scroll to position [403, 0]
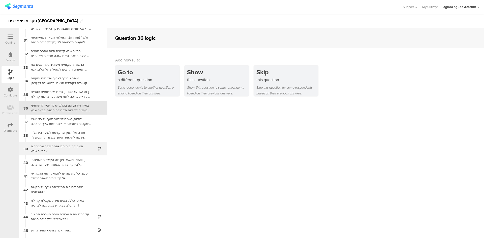
click at [72, 143] on div "39 האם קרוב.ת המשפחה שלך מתגורר.ת בבאר שבע?" at bounding box center [63, 149] width 88 height 14
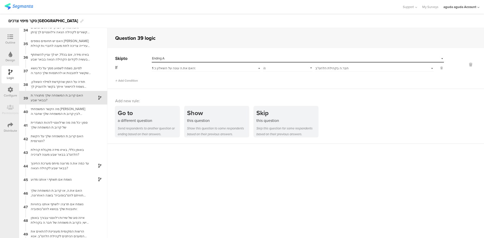
scroll to position [494, 0]
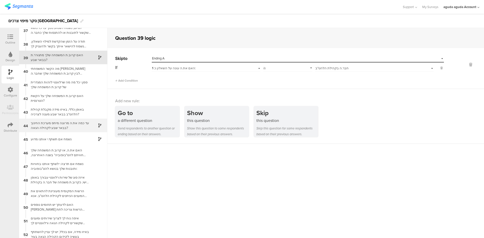
click at [68, 130] on div "44 עד כמה את.ה מרוצה מיחס מערכת החינוך בבאר שבע לקהילה הגאה?" at bounding box center [63, 126] width 88 height 14
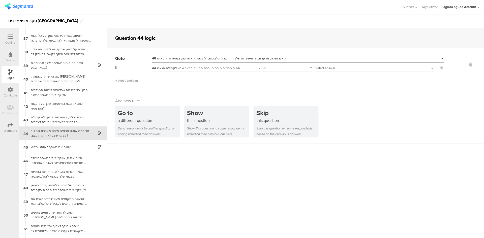
scroll to position [487, 0]
click at [44, 147] on div "45 נשמח אם תשתף.י אותנו מדוע" at bounding box center [63, 147] width 88 height 14
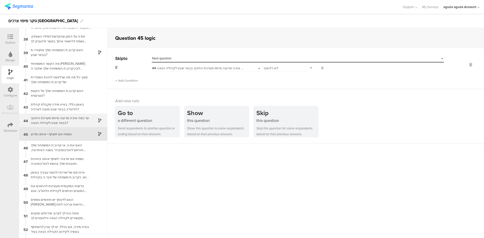
scroll to position [500, 0]
click at [60, 121] on div "עד כמה את.ה מרוצה מיחס מערכת החינוך בבאר שבע לקהילה הגאה?" at bounding box center [59, 120] width 63 height 10
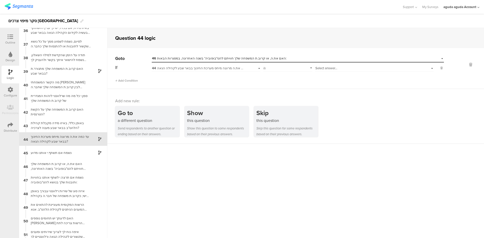
scroll to position [487, 0]
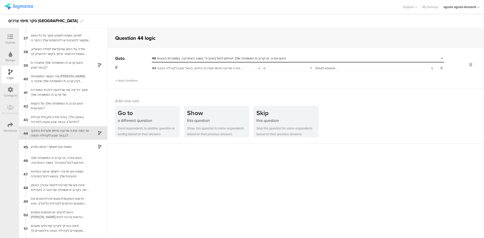
click at [322, 68] on span "Select answer..." at bounding box center [326, 68] width 22 height 5
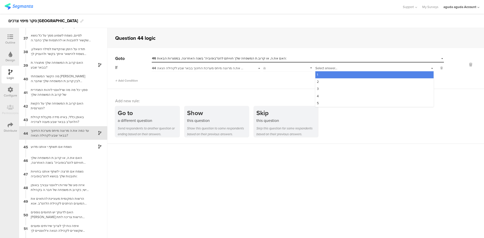
click at [322, 68] on span "Select answer..." at bounding box center [326, 68] width 22 height 5
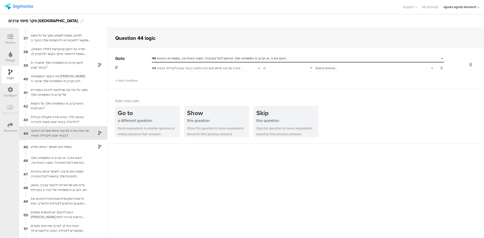
click at [8, 41] on div "Outline" at bounding box center [10, 42] width 10 height 5
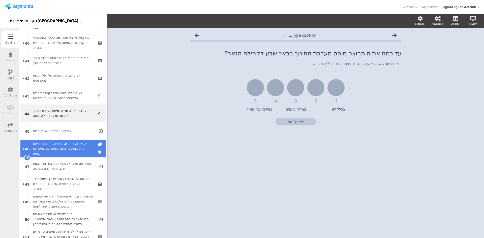
scroll to position [707, 0]
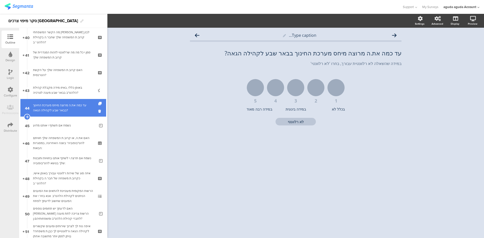
click at [64, 111] on div "עד כמה את.ה מרוצה מיחס מערכת החינוך בבאר שבע לקהילה הגאה?" at bounding box center [63, 108] width 60 height 10
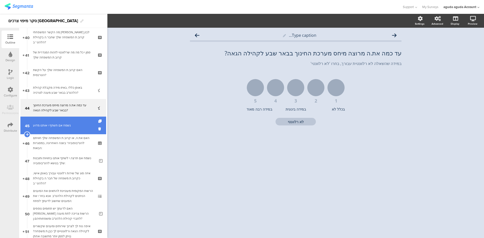
click at [54, 123] on div "נשמח אם תשתף.י אותנו מדוע" at bounding box center [64, 125] width 62 height 5
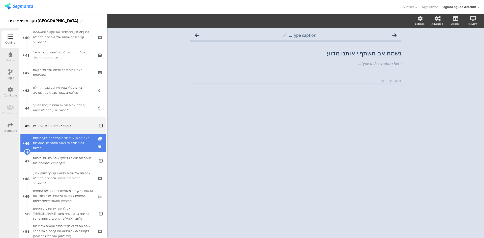
click at [54, 144] on div "האם את.ה, או קרוב.ת המשפחה שלך חוויתם להט"בופוביה* בשנה האחרונה, במסגרות הבאות:" at bounding box center [63, 143] width 60 height 15
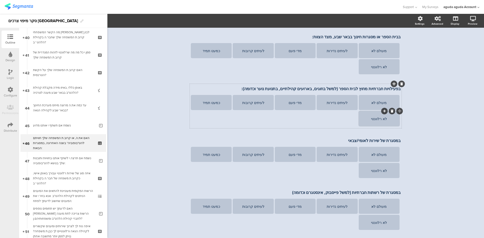
scroll to position [126, 0]
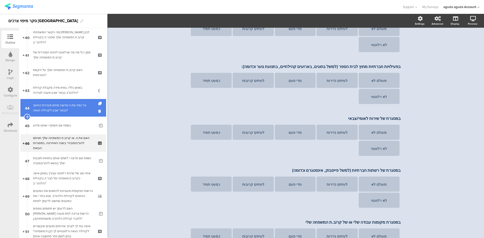
click at [47, 109] on div "עד כמה את.ה מרוצה מיחס מערכת החינוך בבאר שבע לקהילה הגאה?" at bounding box center [63, 108] width 60 height 10
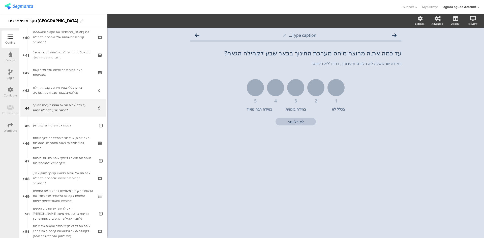
drag, startPoint x: 10, startPoint y: 83, endPoint x: 10, endPoint y: 80, distance: 3.3
click at [10, 83] on div "Logic" at bounding box center [11, 75] width 18 height 18
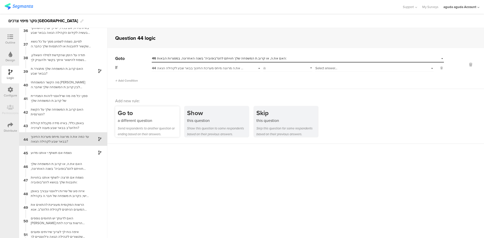
scroll to position [487, 0]
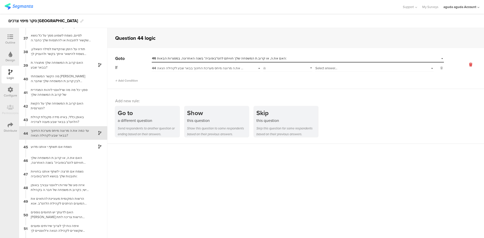
click at [322, 63] on icon at bounding box center [470, 65] width 12 height 6
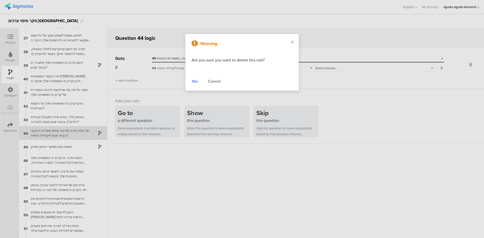
click at [196, 80] on div "Yes" at bounding box center [194, 81] width 6 height 6
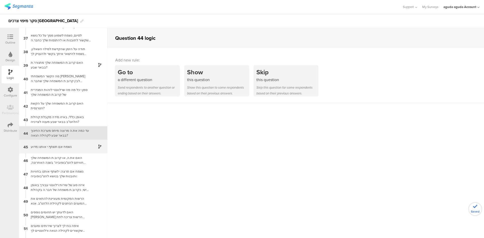
click at [39, 145] on div "נשמח אם תשתף.י אותנו מדוע" at bounding box center [59, 146] width 63 height 5
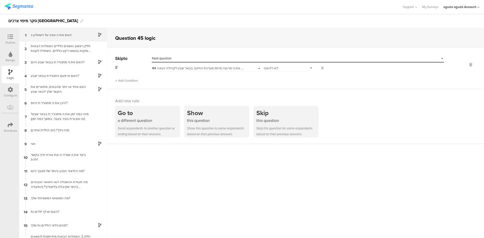
click at [68, 37] on div "האם את.ה עונה על השאלון כ:" at bounding box center [59, 34] width 63 height 5
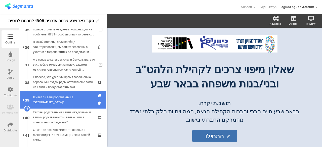
scroll to position [655, 0]
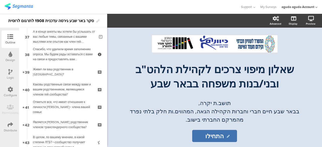
click at [11, 68] on div "Logic" at bounding box center [11, 75] width 18 height 18
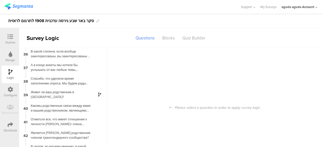
scroll to position [479, 0]
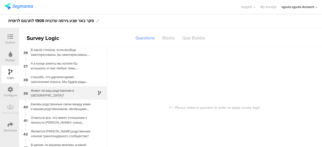
click at [63, 97] on div "Живет ли ваш родственник в [GEOGRAPHIC_DATA]?" at bounding box center [59, 93] width 63 height 10
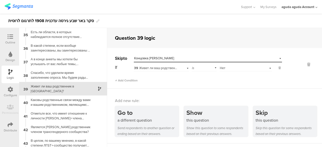
scroll to position [464, 0]
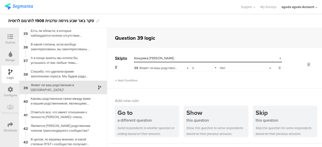
click at [184, 68] on div "39 Живет ли ваш родственник в [GEOGRAPHIC_DATA]?" at bounding box center [161, 68] width 55 height 8
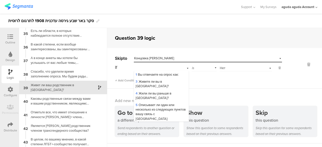
click at [184, 68] on div "39 Живет ли ваш родственник в [GEOGRAPHIC_DATA]?" at bounding box center [161, 68] width 55 height 8
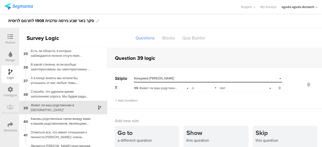
scroll to position [20, 0]
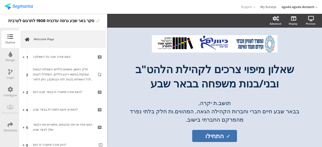
click at [272, 7] on link "My Surveys" at bounding box center [269, 7] width 16 height 14
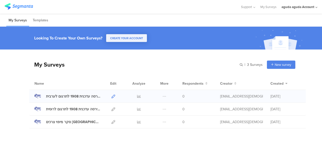
click at [112, 96] on icon at bounding box center [114, 97] width 4 height 4
click at [112, 95] on icon at bounding box center [114, 97] width 4 height 4
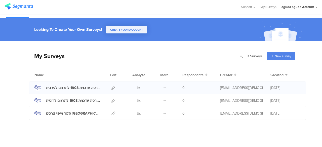
scroll to position [14, 0]
